Goal: Navigation & Orientation: Find specific page/section

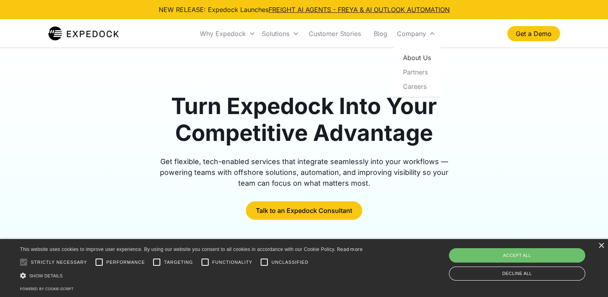
click at [419, 57] on link "About Us" at bounding box center [417, 57] width 41 height 14
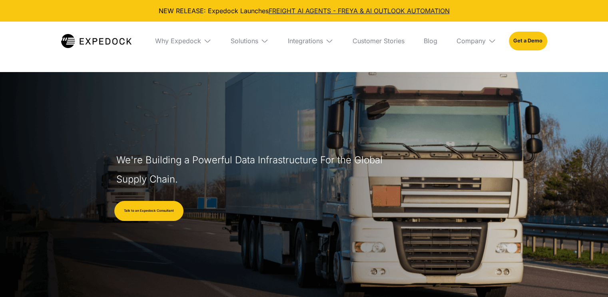
select select
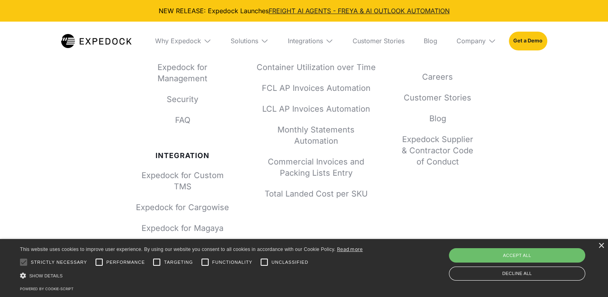
scroll to position [3590, 0]
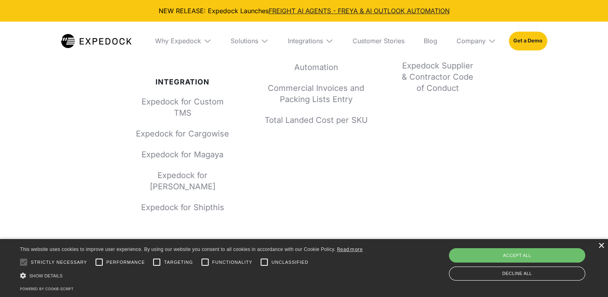
click at [602, 244] on div "×" at bounding box center [601, 246] width 6 height 6
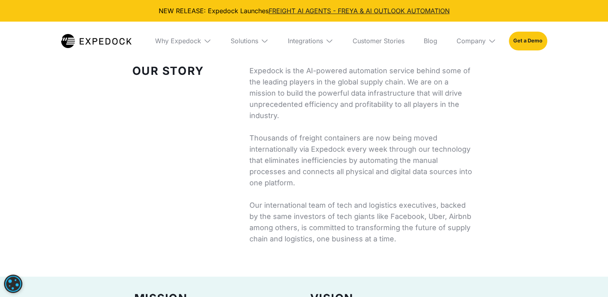
scroll to position [0, 0]
